Goal: Task Accomplishment & Management: Use online tool/utility

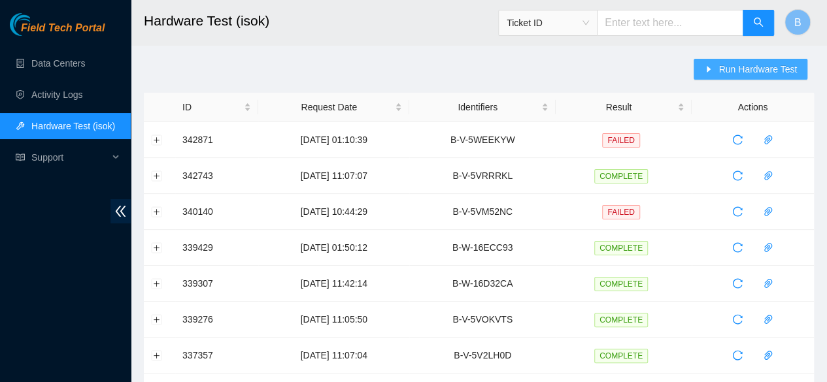
click at [760, 70] on span "Run Hardware Test" at bounding box center [757, 69] width 78 height 14
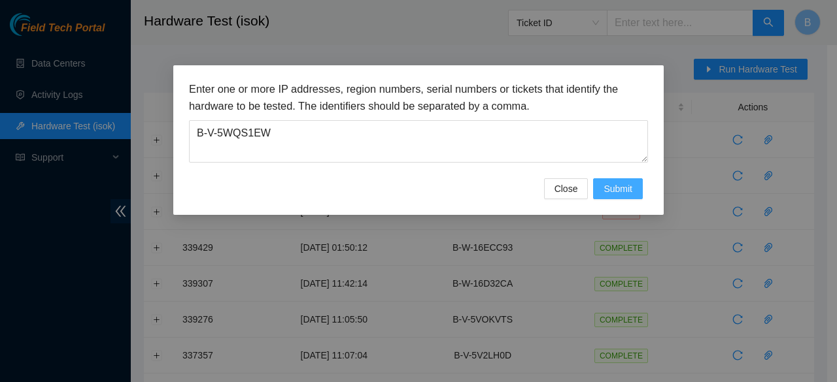
click at [613, 182] on span "Submit" at bounding box center [617, 189] width 29 height 14
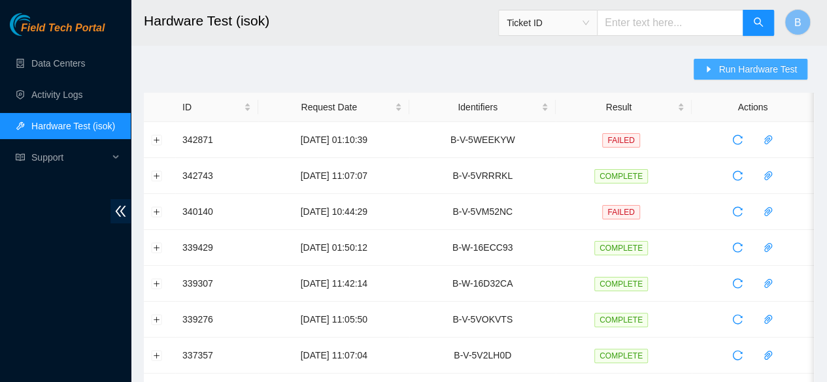
click at [748, 78] on button "Run Hardware Test" at bounding box center [751, 69] width 114 height 21
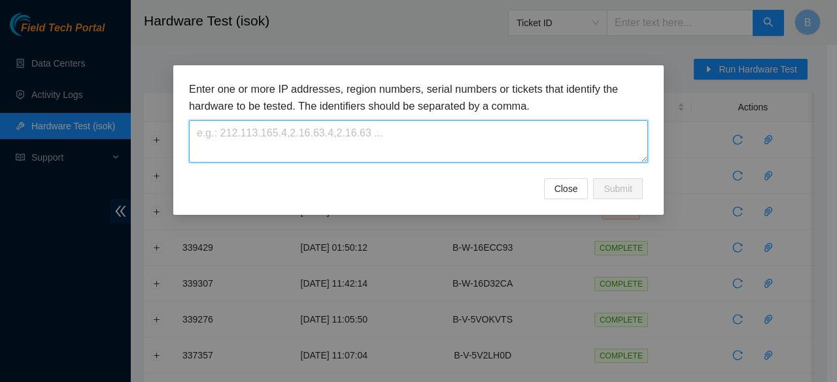
click at [360, 131] on textarea at bounding box center [418, 141] width 459 height 42
paste textarea "B-V-5WQS1EW"
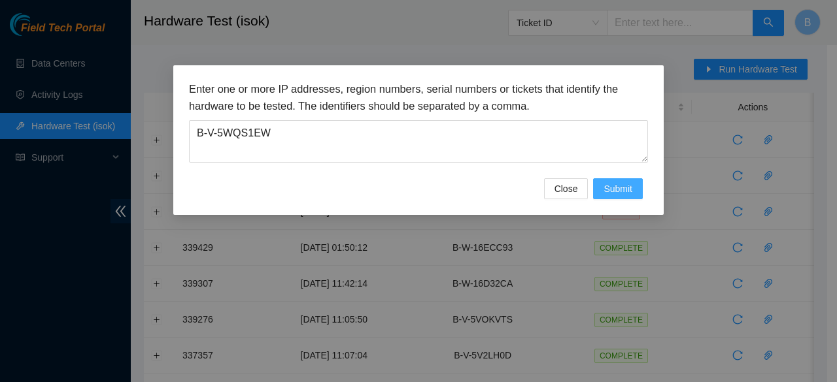
click at [617, 180] on button "Submit" at bounding box center [618, 188] width 50 height 21
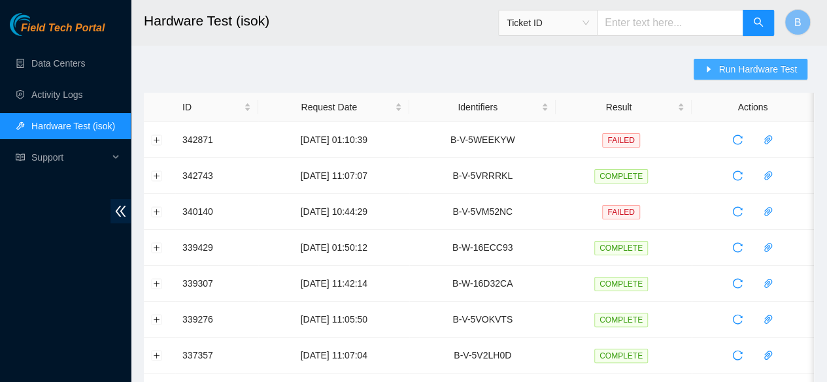
click at [764, 74] on span "Run Hardware Test" at bounding box center [757, 69] width 78 height 14
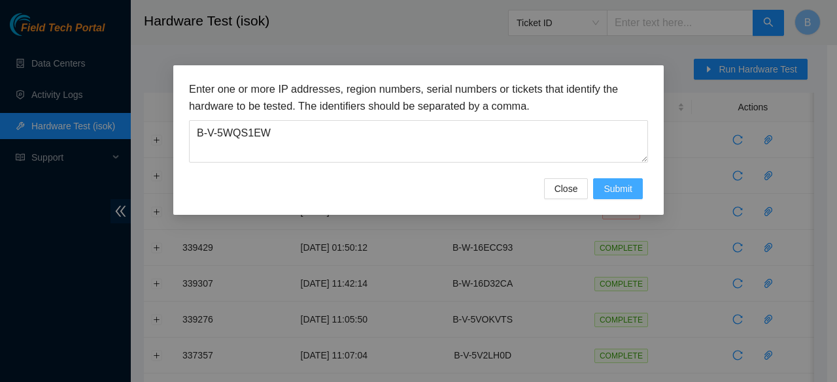
click at [625, 185] on span "Submit" at bounding box center [617, 189] width 29 height 14
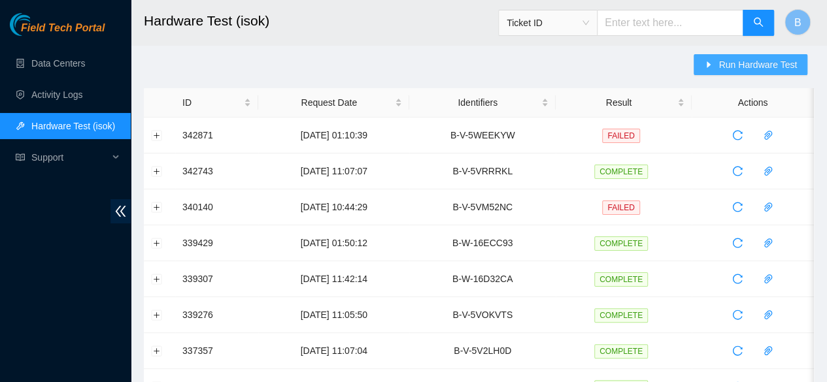
click at [757, 69] on span "Run Hardware Test" at bounding box center [757, 65] width 78 height 14
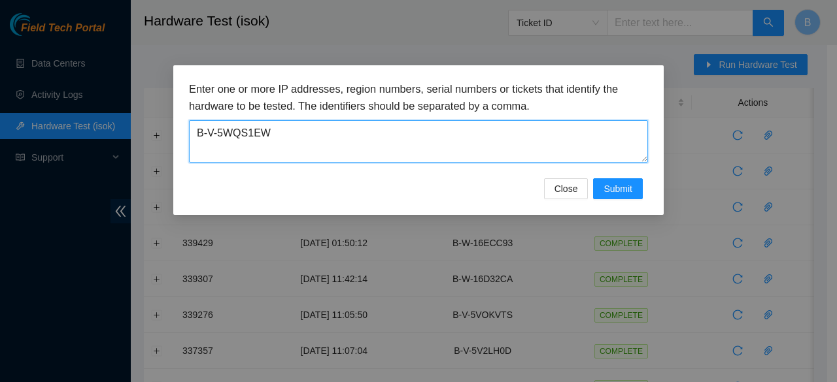
click at [404, 146] on textarea "B-V-5WQS1EW" at bounding box center [418, 141] width 459 height 42
paste textarea "[TECHNICAL_ID]"
type textarea "[TECHNICAL_ID]"
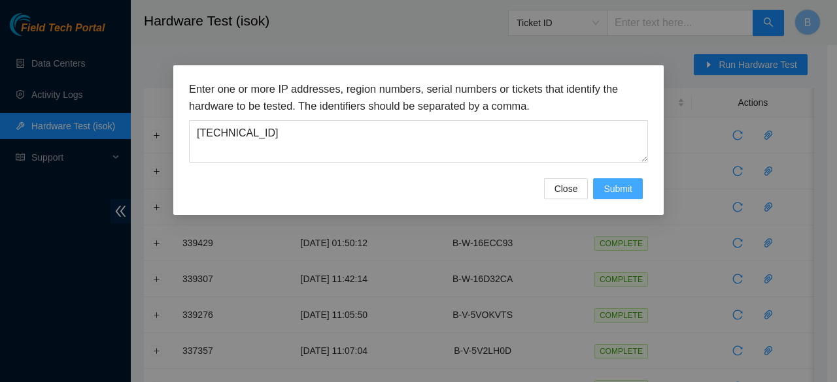
click at [628, 189] on span "Submit" at bounding box center [617, 189] width 29 height 14
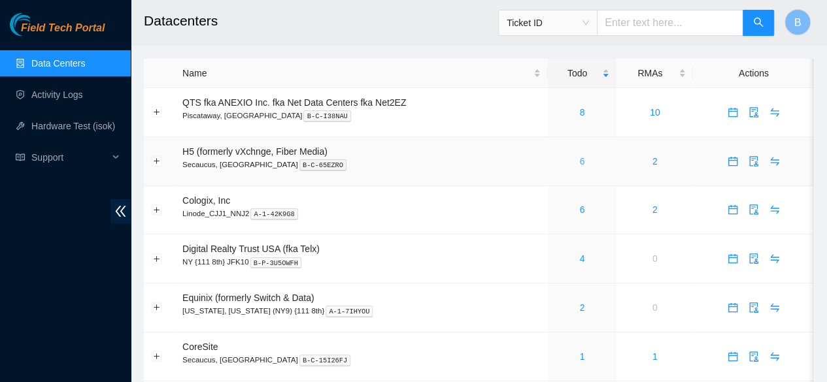
click at [583, 160] on link "6" at bounding box center [581, 161] width 5 height 10
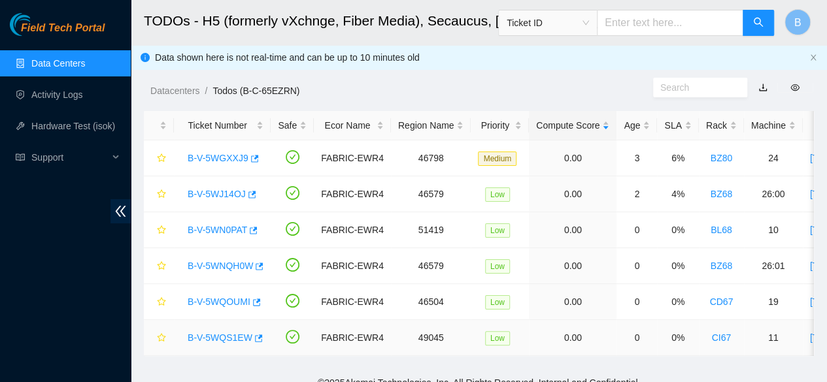
scroll to position [22, 0]
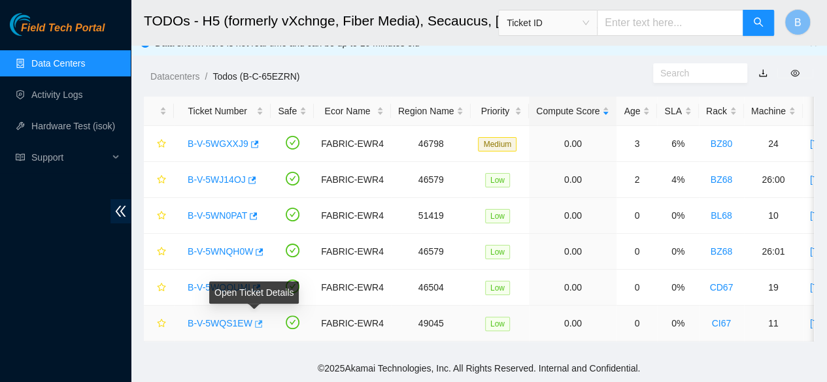
click at [254, 320] on icon "button" at bounding box center [257, 324] width 9 height 9
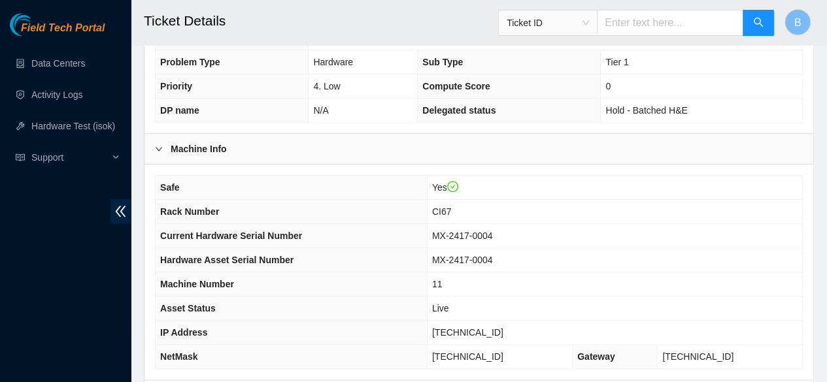
scroll to position [426, 0]
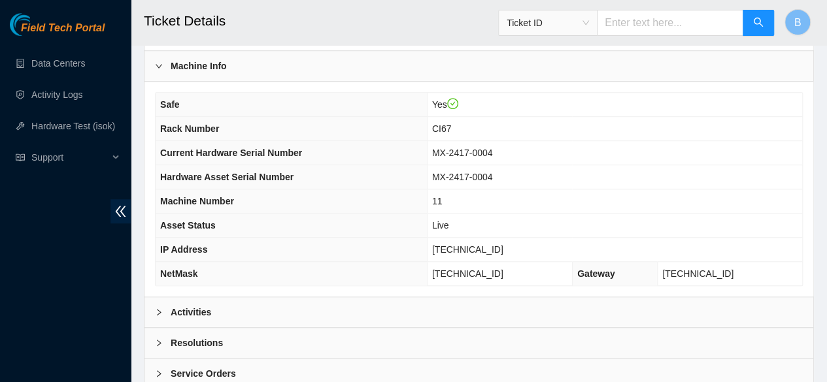
click at [489, 255] on span "[TECHNICAL_ID]" at bounding box center [467, 249] width 71 height 10
copy span "[TECHNICAL_ID]"
